Goal: Check status

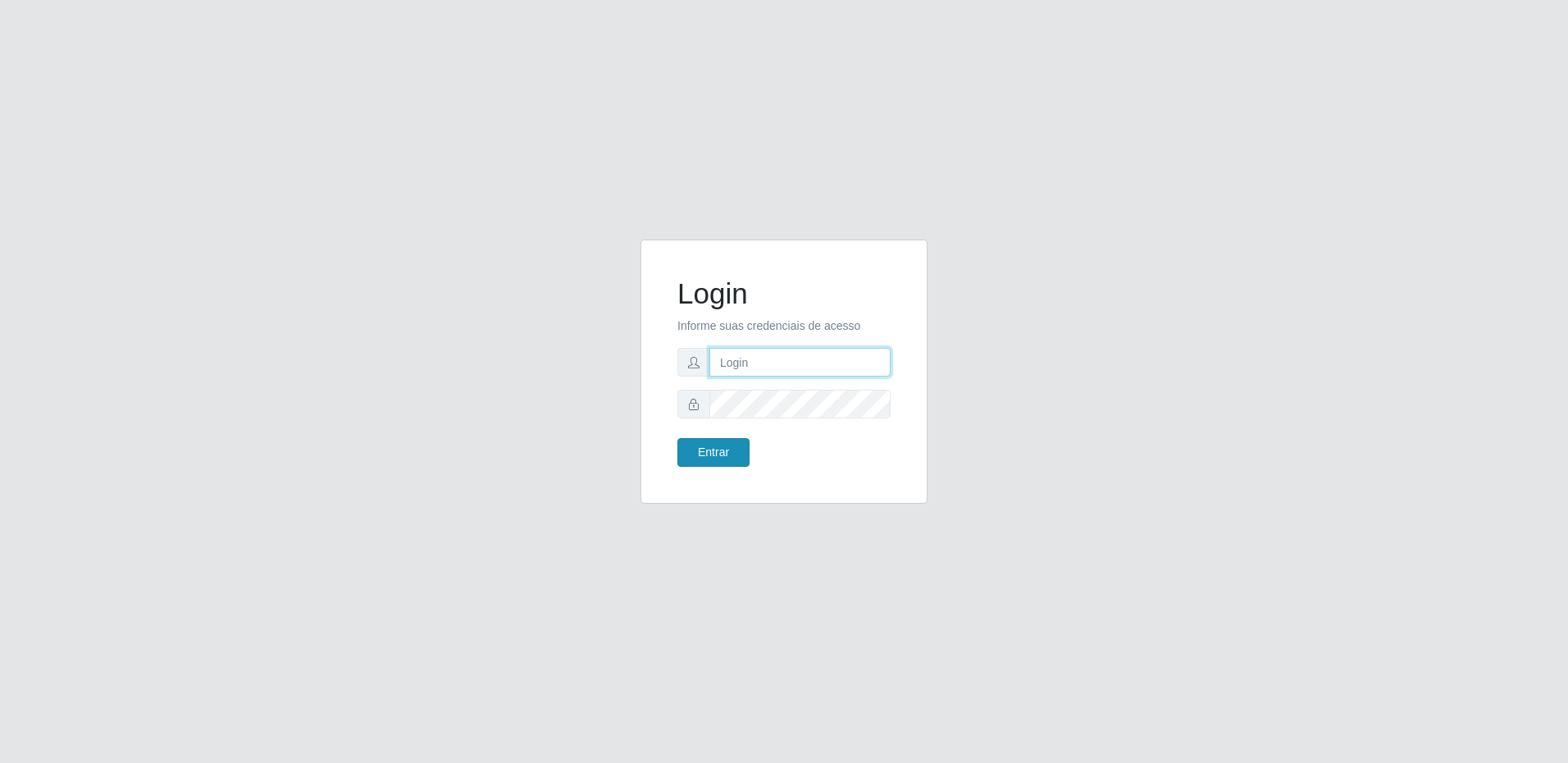
type input "[EMAIL_ADDRESS][DOMAIN_NAME]"
click at [702, 447] on button "Entrar" at bounding box center [714, 452] width 73 height 29
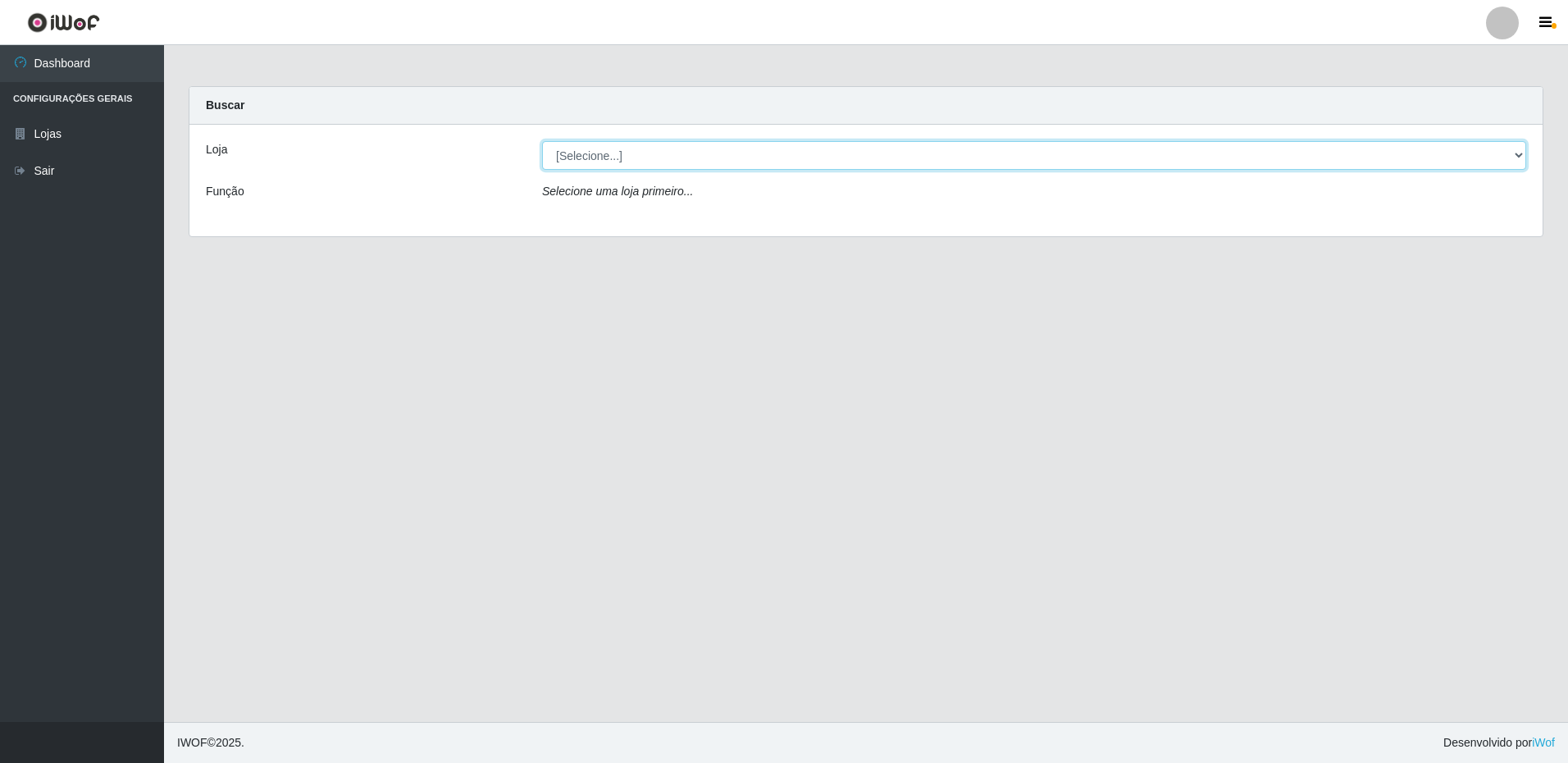
click at [570, 158] on select "[Selecione...] Extrabom - Loja 16 [GEOGRAPHIC_DATA]" at bounding box center [1034, 156] width 984 height 29
select select "450"
click at [542, 141] on select "[Selecione...] Extrabom - Loja 16 [GEOGRAPHIC_DATA]" at bounding box center [1034, 156] width 984 height 29
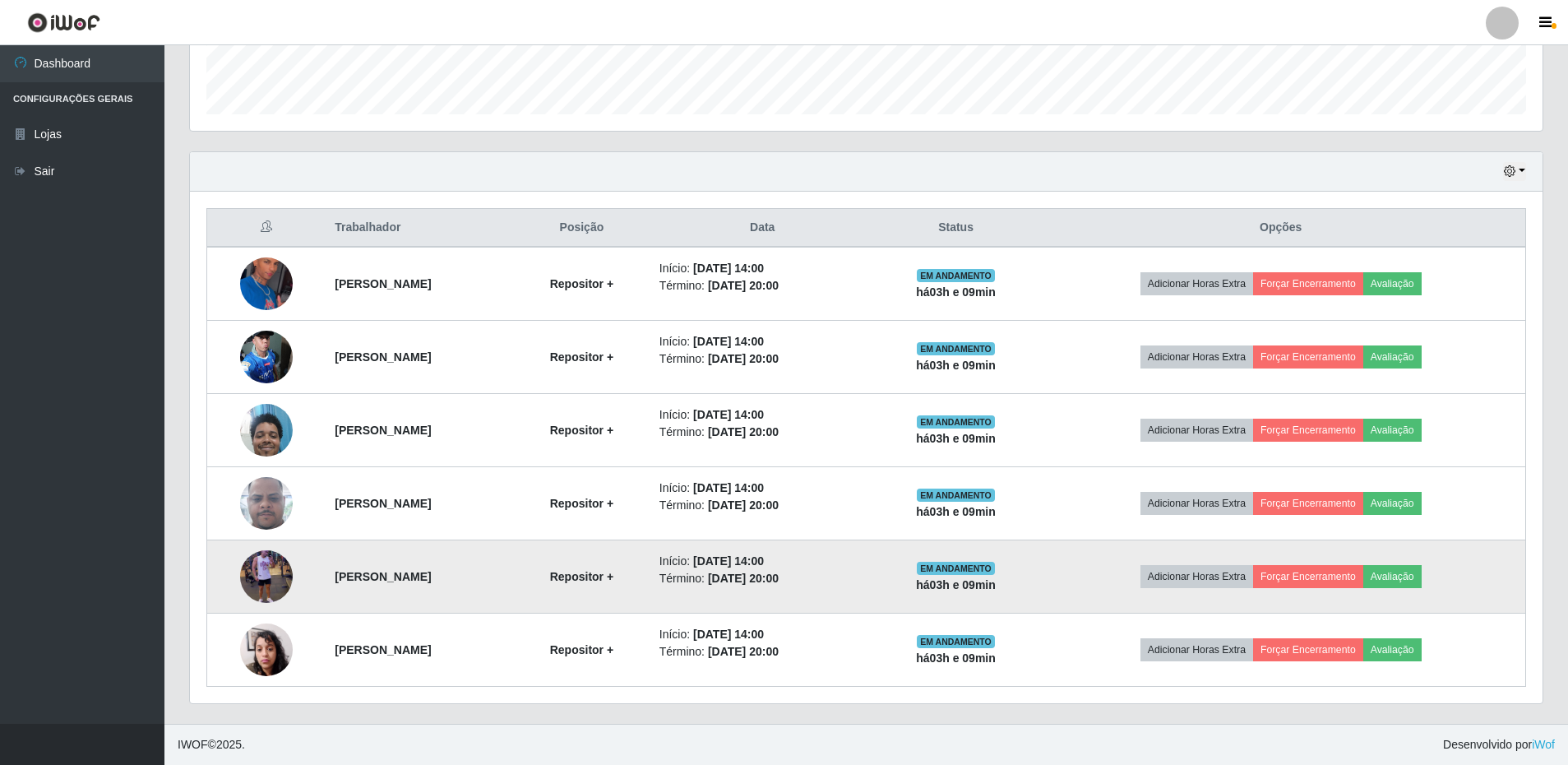
scroll to position [309, 0]
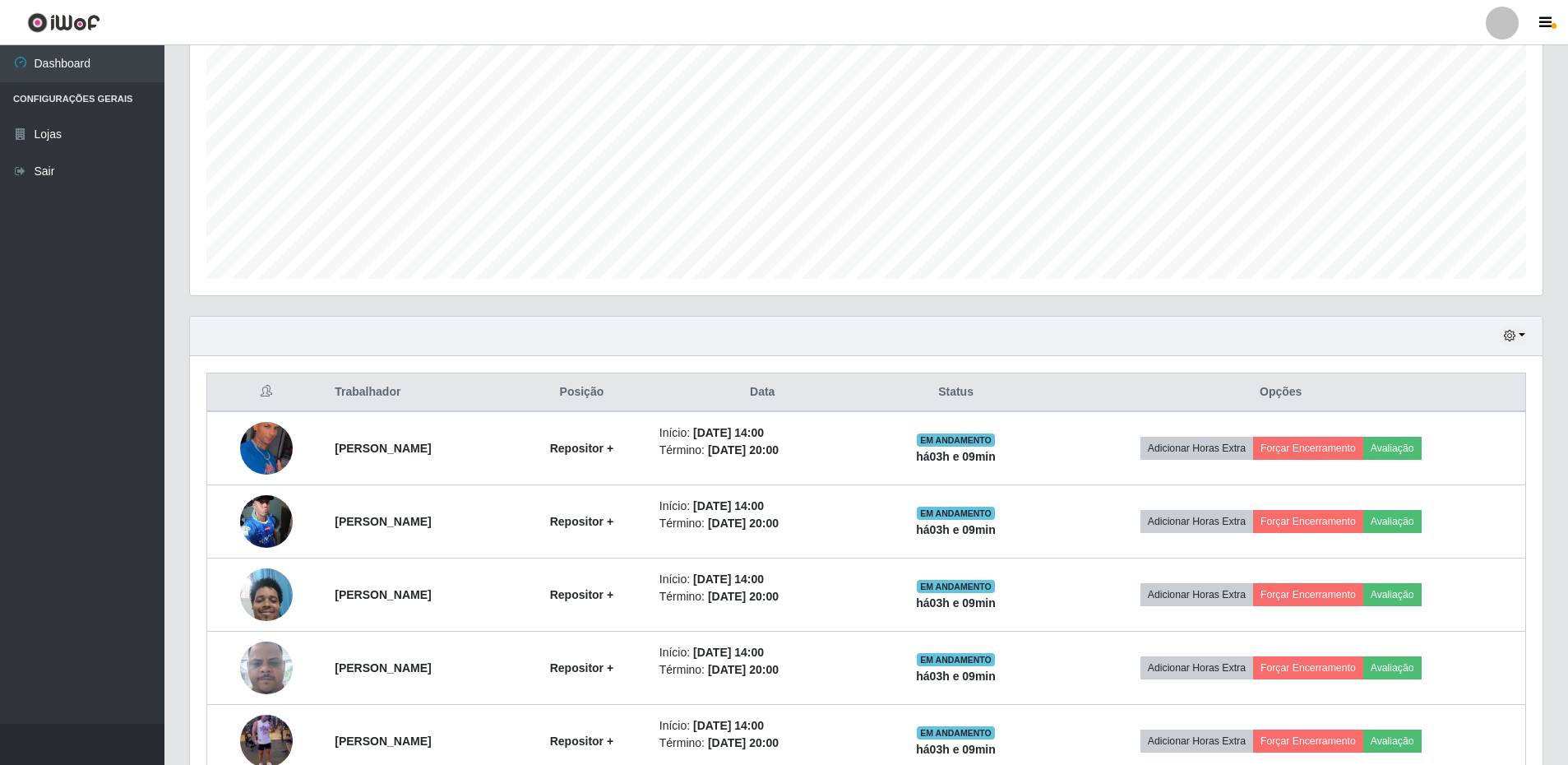
click at [1528, 339] on div "Hoje 1 dia 3 dias 1 Semana Não encerrados" at bounding box center [866, 336] width 1352 height 40
click at [1520, 336] on button "button" at bounding box center [1515, 335] width 23 height 18
click at [1433, 403] on button "1 dia" at bounding box center [1460, 400] width 130 height 35
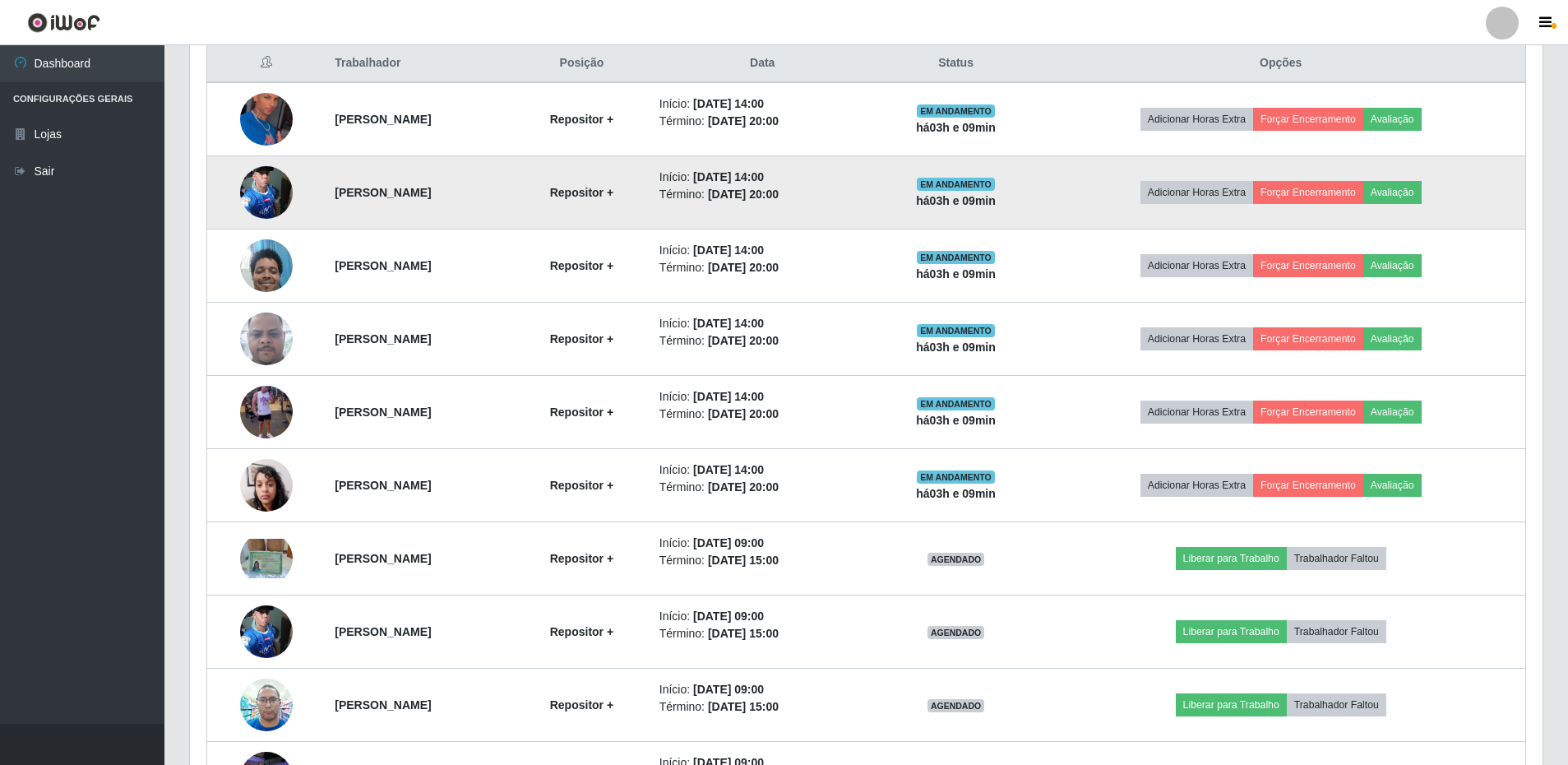
scroll to position [391, 0]
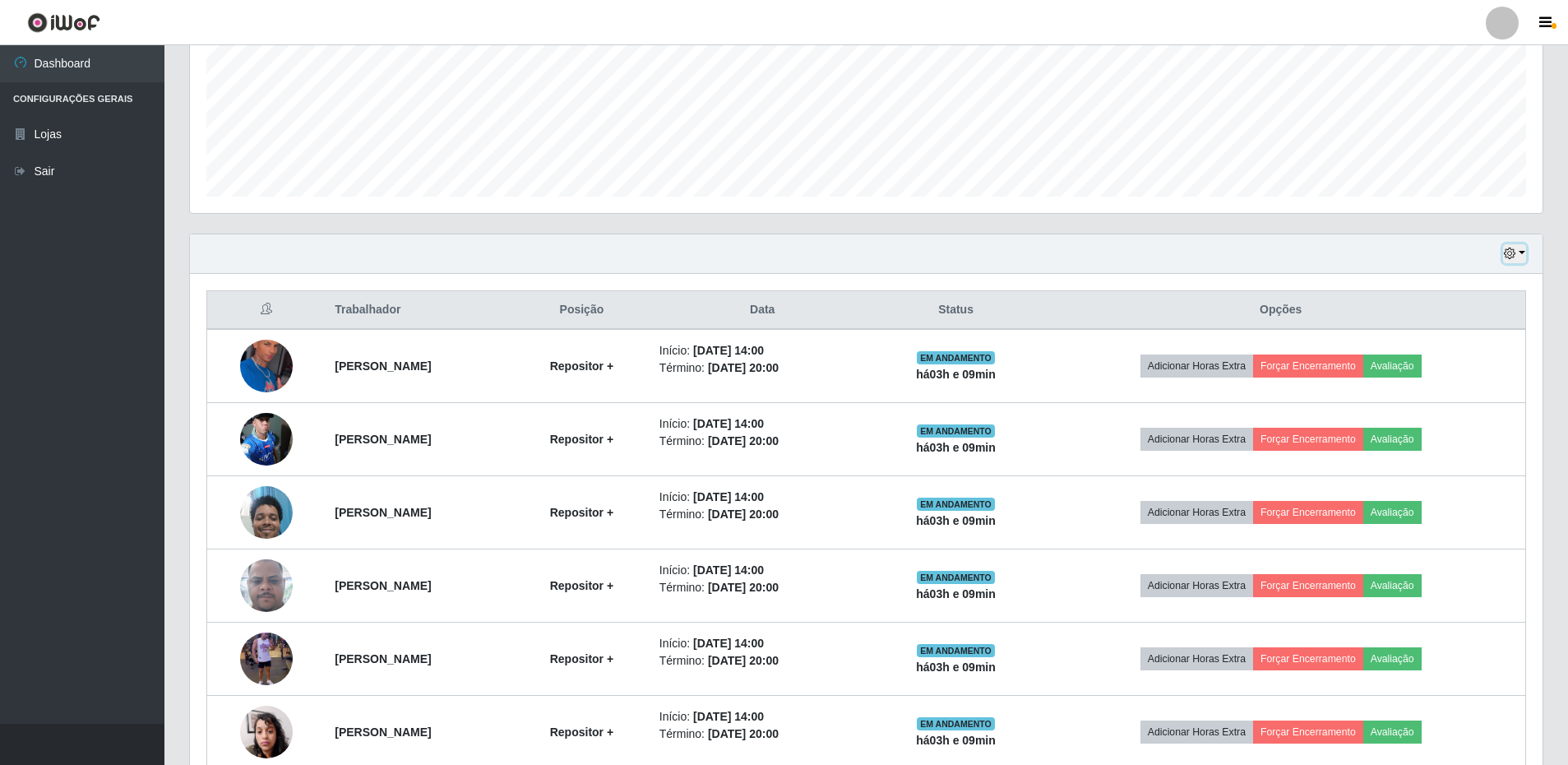
click at [1517, 255] on button "button" at bounding box center [1515, 253] width 23 height 18
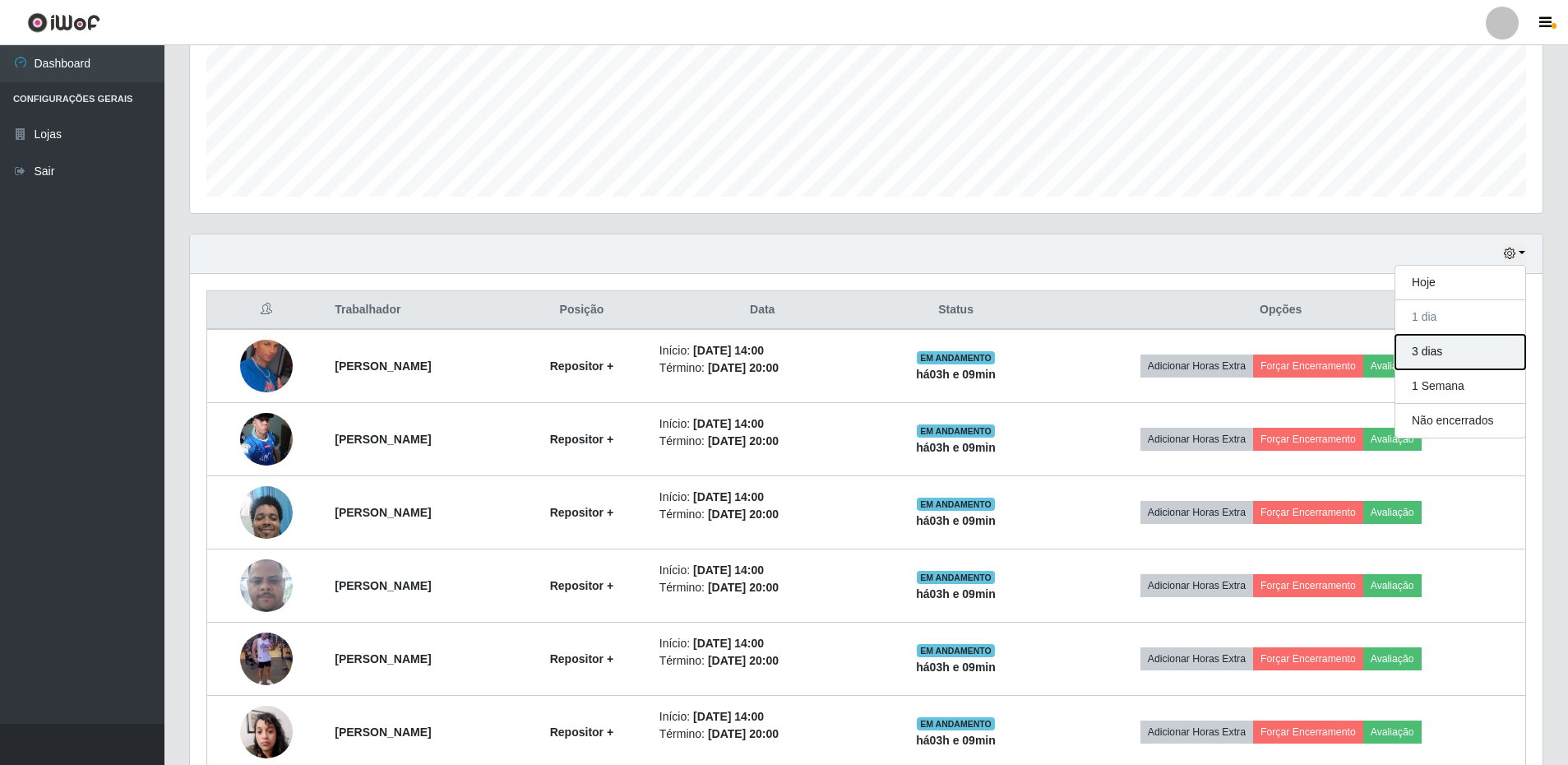
click at [1433, 354] on button "3 dias" at bounding box center [1460, 352] width 130 height 35
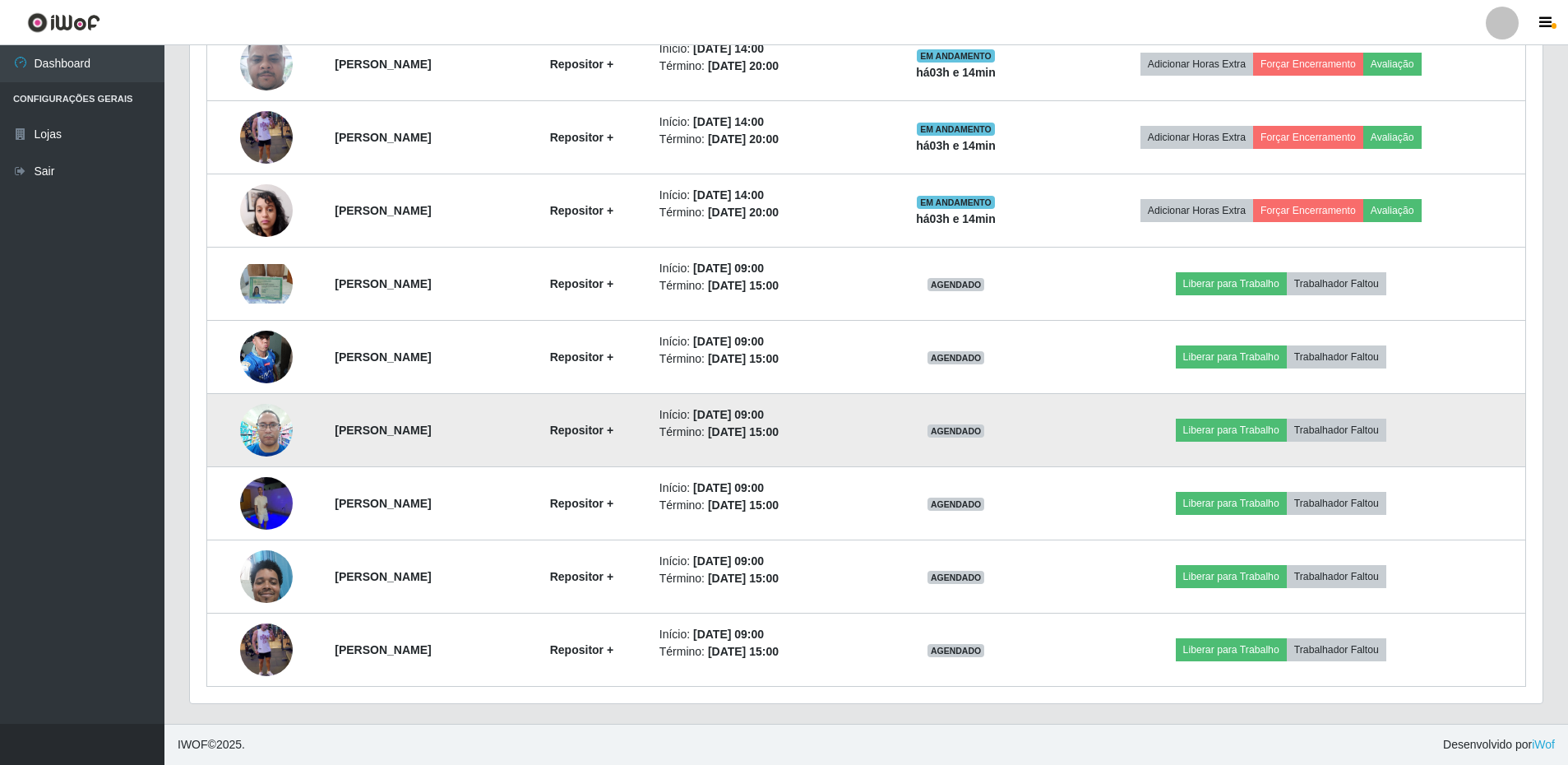
scroll to position [583, 0]
